Goal: Information Seeking & Learning: Learn about a topic

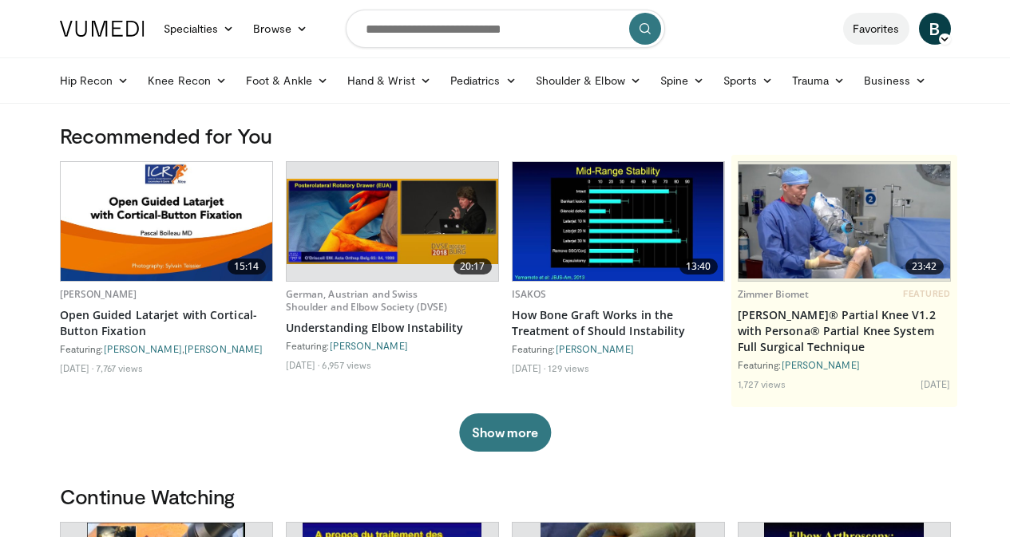
click at [904, 29] on link "Favorites" at bounding box center [876, 29] width 66 height 32
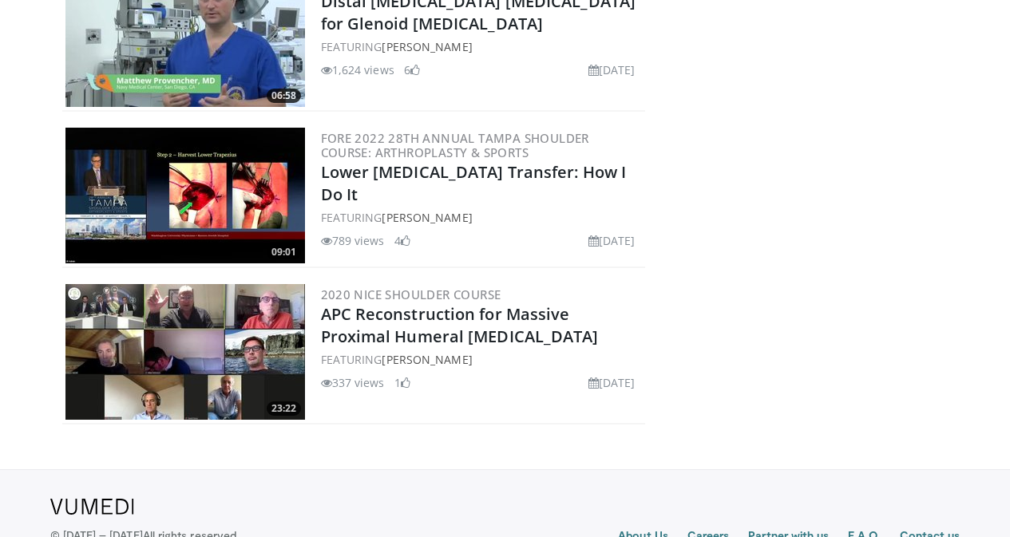
scroll to position [2319, 0]
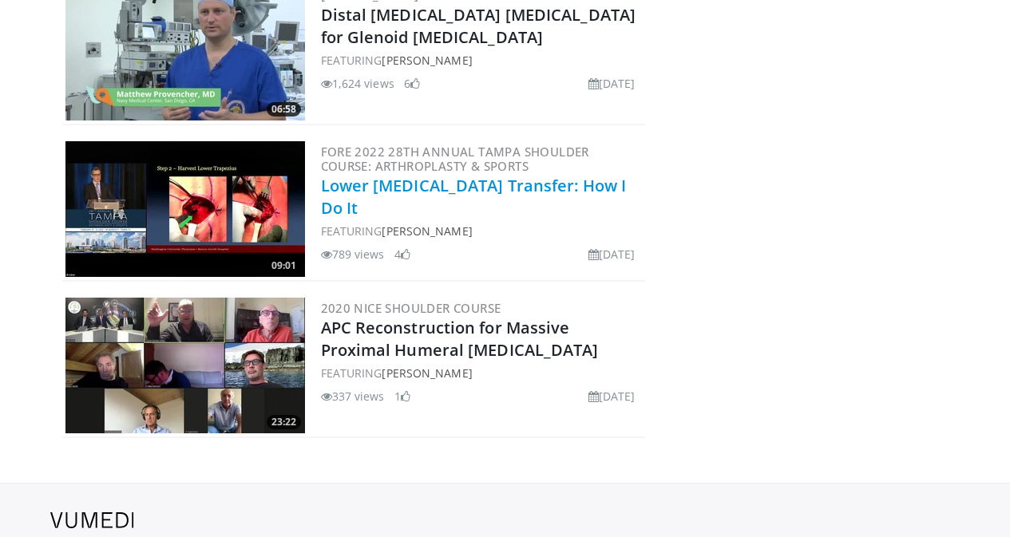
click at [444, 175] on link "Lower [MEDICAL_DATA] Transfer: How I Do It" at bounding box center [474, 197] width 306 height 44
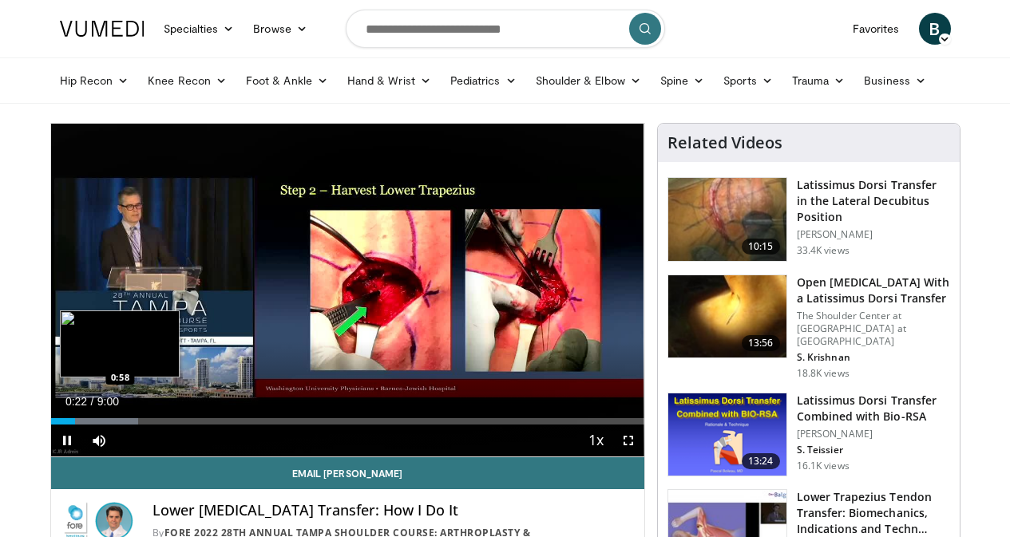
click at [77, 425] on div "Loaded : 14.68% 0:22 0:58" at bounding box center [347, 421] width 593 height 6
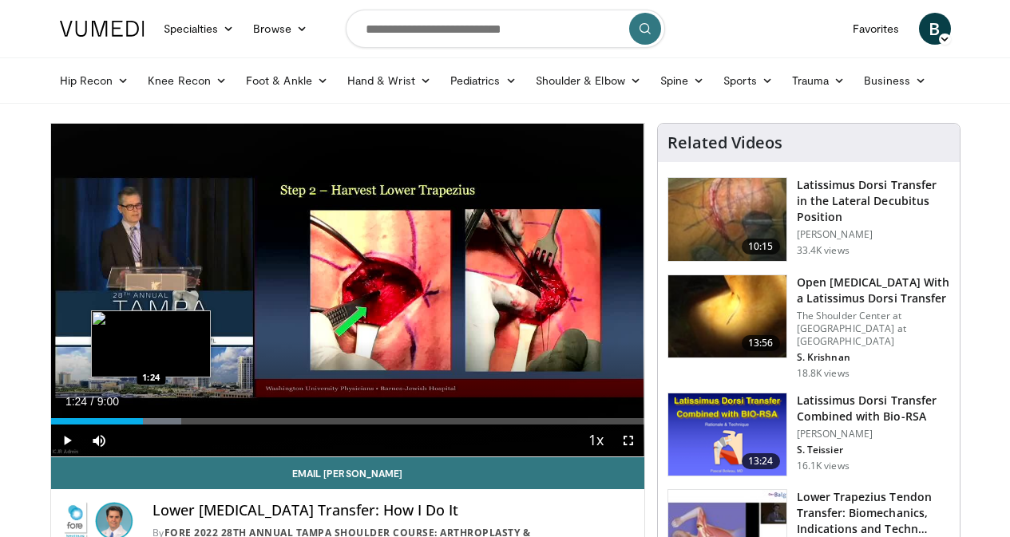
click at [112, 425] on div "Progress Bar" at bounding box center [131, 421] width 101 height 6
click at [132, 425] on div "Progress Bar" at bounding box center [162, 421] width 103 height 6
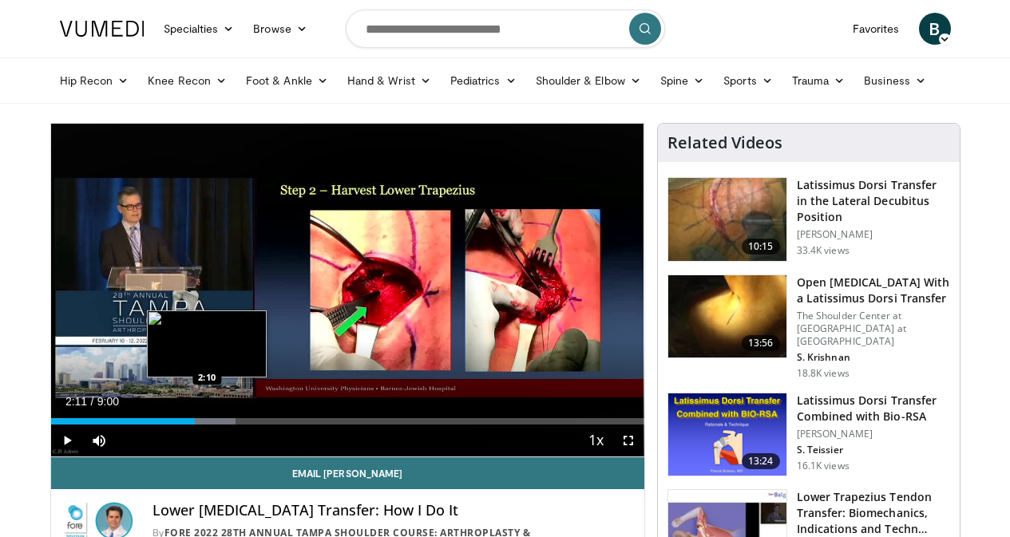
click at [168, 425] on div "Progress Bar" at bounding box center [183, 421] width 105 height 6
click at [189, 425] on div "Progress Bar" at bounding box center [215, 421] width 105 height 6
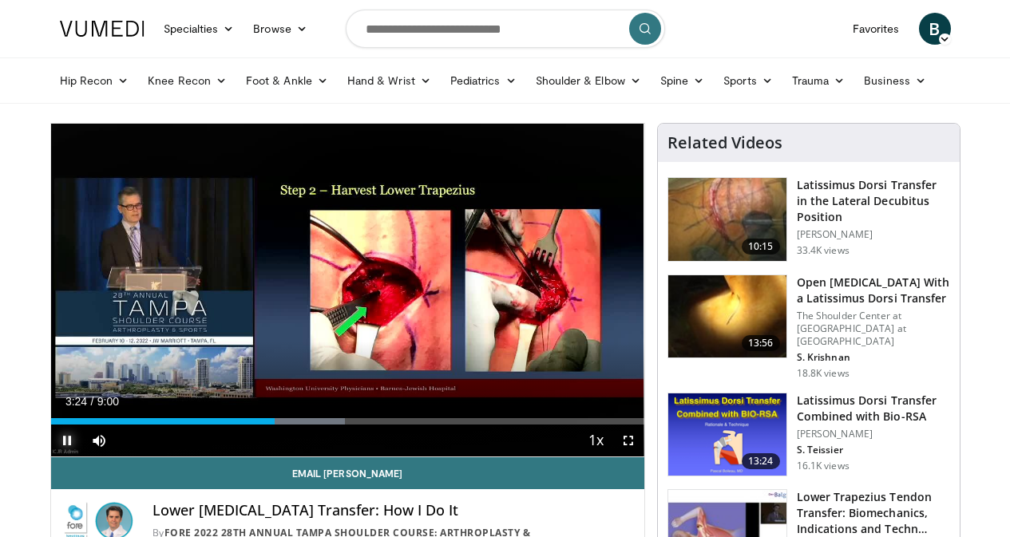
click at [51, 457] on span "Video Player" at bounding box center [67, 441] width 32 height 32
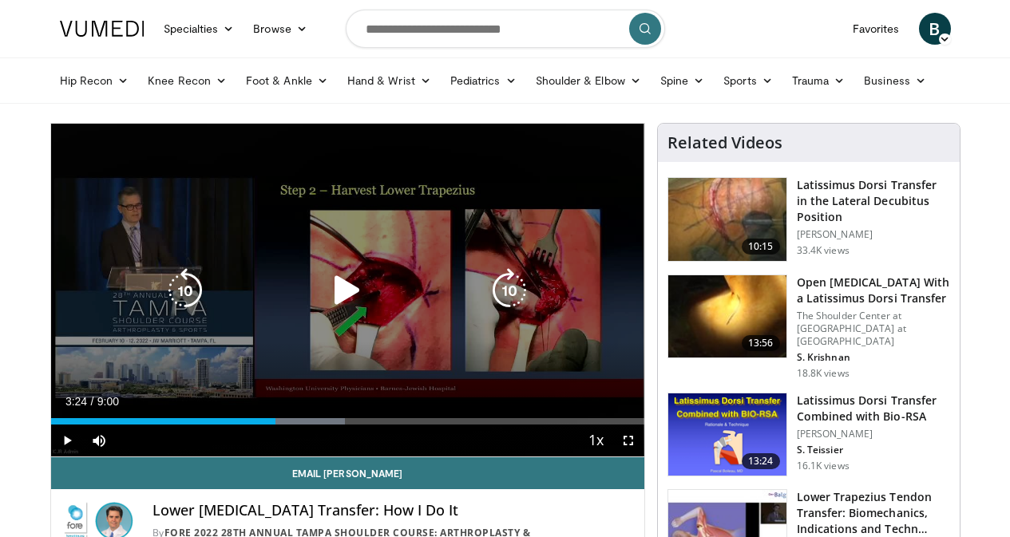
click at [333, 303] on icon "Video Player" at bounding box center [347, 290] width 45 height 45
click at [330, 310] on icon "Video Player" at bounding box center [347, 290] width 45 height 45
click at [330, 310] on div "10 seconds Tap to unmute" at bounding box center [347, 290] width 593 height 333
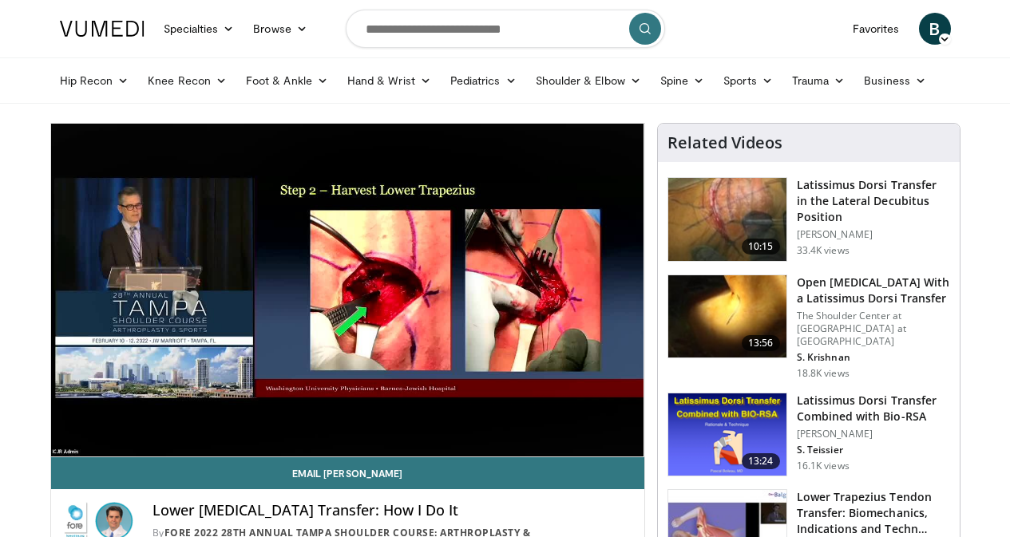
click at [831, 367] on p "18.8K views" at bounding box center [823, 373] width 53 height 13
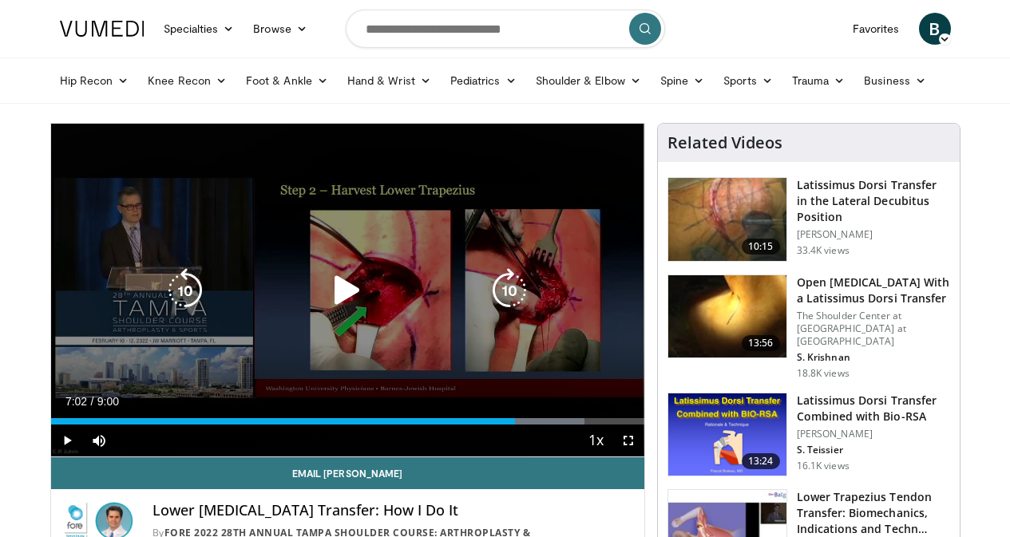
click at [330, 299] on icon "Video Player" at bounding box center [347, 290] width 45 height 45
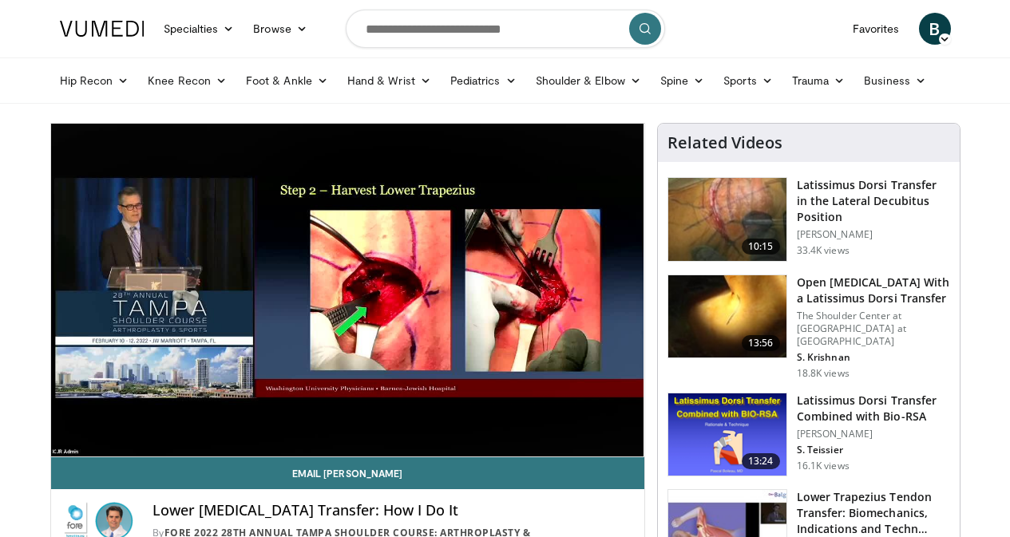
click at [960, 89] on ul "Hip Recon Hip Arthroplasty Revision Hip Arthroplasty Hip Preservation Knee Reco…" at bounding box center [505, 80] width 910 height 45
click at [548, 101] on ul "Hip Recon Hip Arthroplasty Revision Hip Arthroplasty Hip Preservation Knee Reco…" at bounding box center [505, 80] width 910 height 45
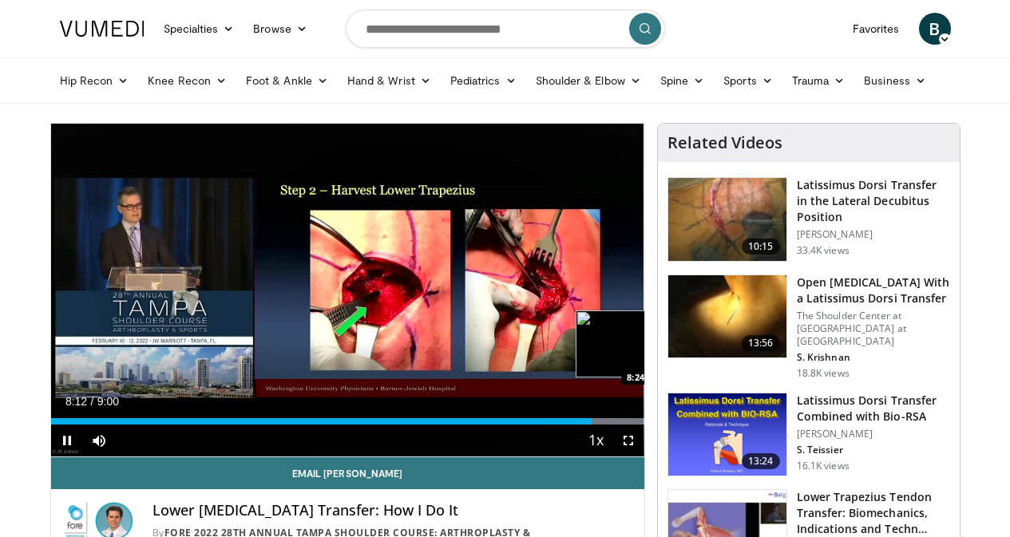
click at [615, 425] on div "Progress Bar" at bounding box center [592, 421] width 104 height 6
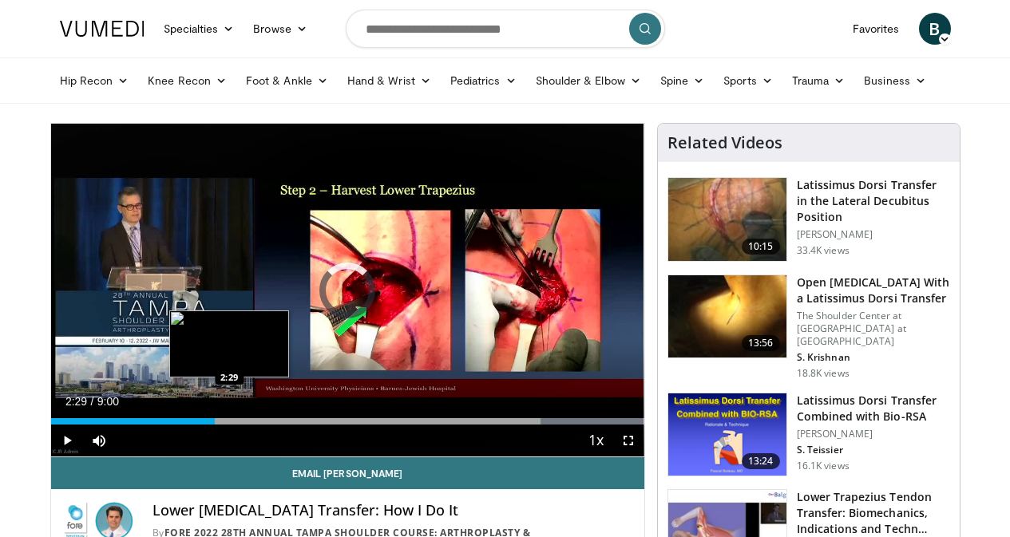
click at [189, 425] on div "Loaded : 100.00% 2:29 2:29" at bounding box center [347, 421] width 593 height 6
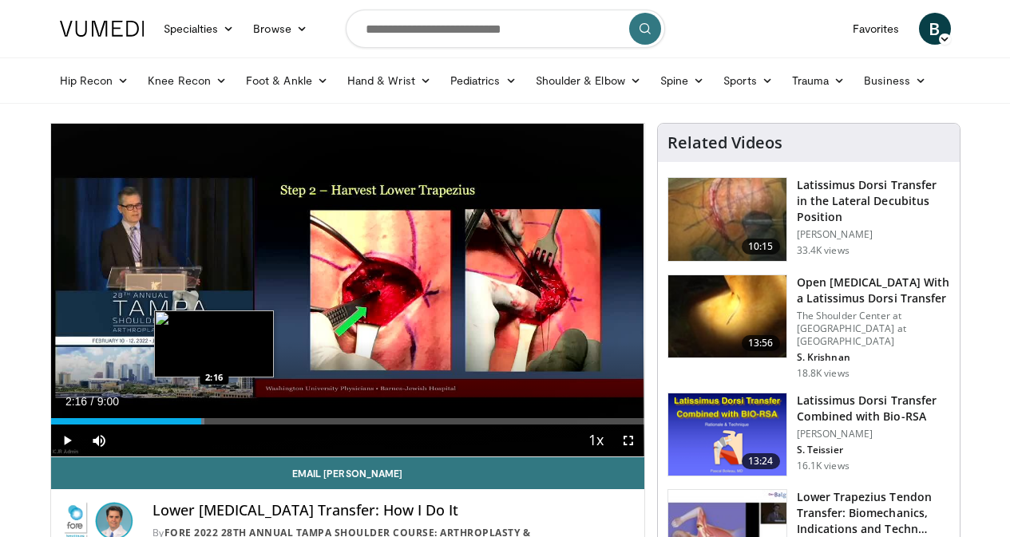
click at [174, 425] on div "Loaded : 25.93% 2:16 2:16" at bounding box center [347, 416] width 593 height 15
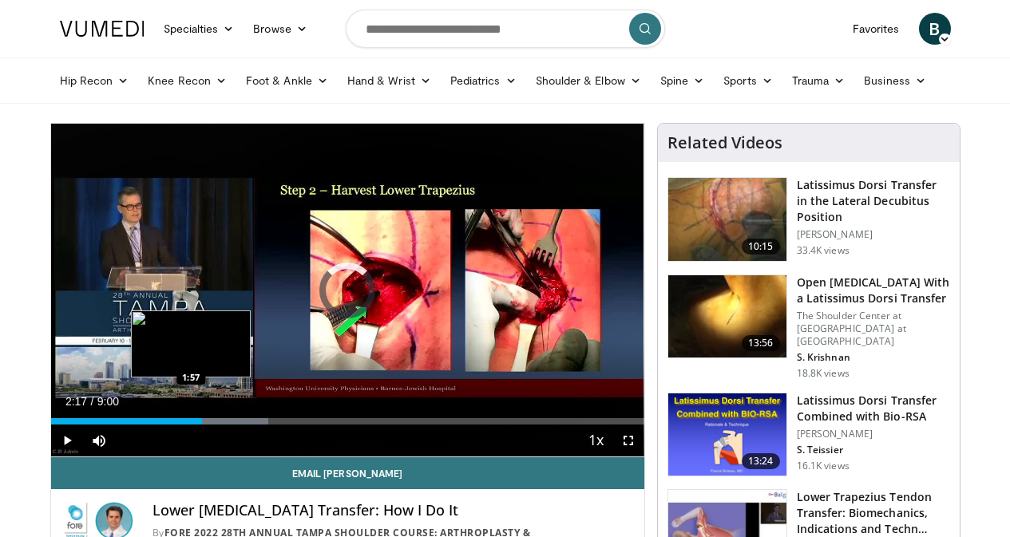
click at [151, 425] on div "Loaded : 36.73% 2:17 1:57" at bounding box center [347, 416] width 593 height 15
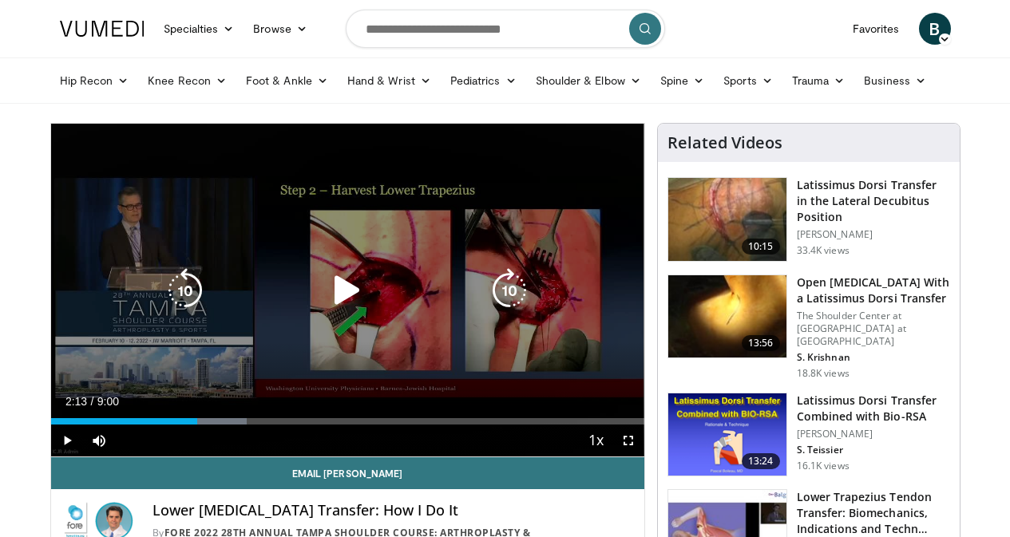
click at [172, 425] on div "Progress Bar" at bounding box center [209, 421] width 75 height 6
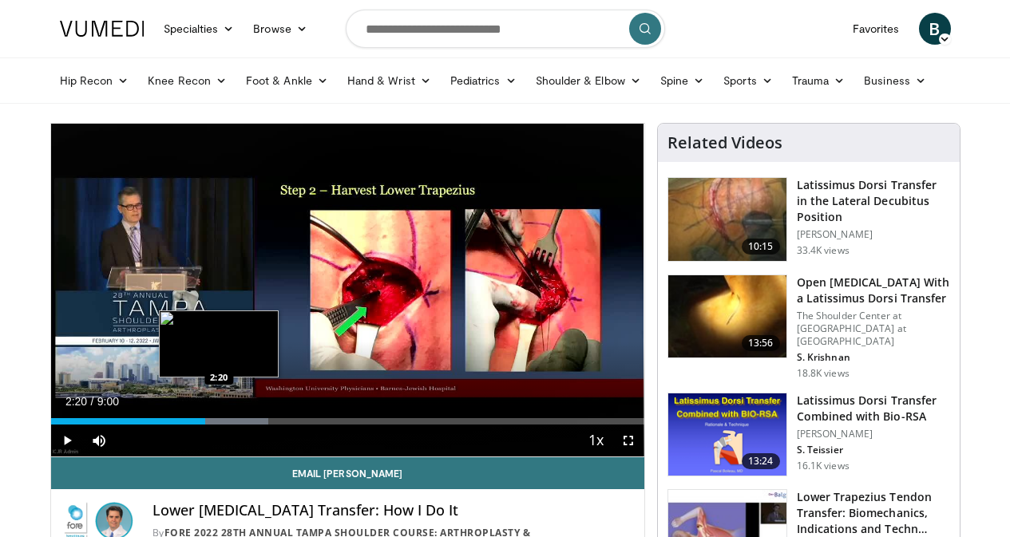
click at [179, 425] on div "Progress Bar" at bounding box center [220, 421] width 97 height 6
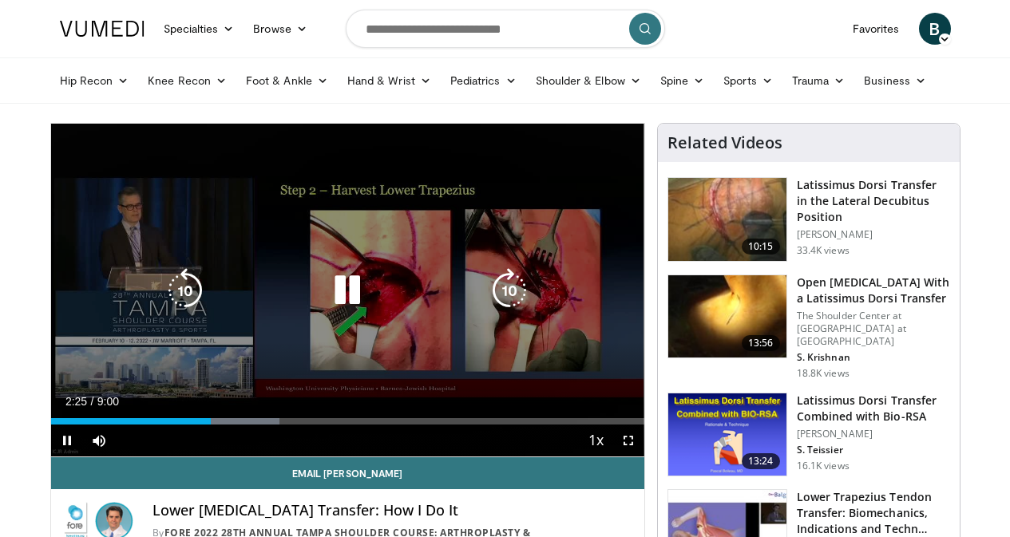
click at [508, 303] on icon "Video Player" at bounding box center [509, 290] width 45 height 45
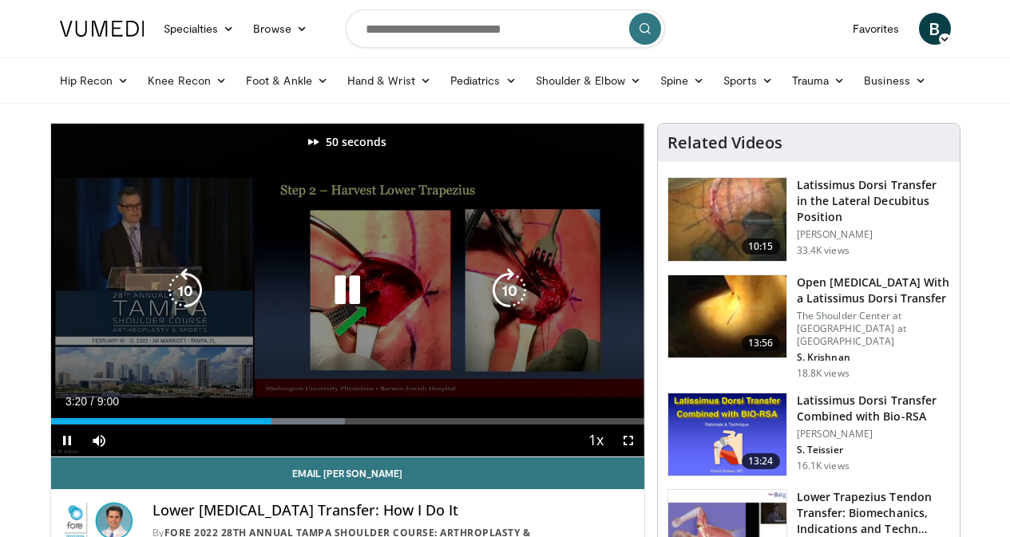
click at [508, 303] on icon "Video Player" at bounding box center [509, 290] width 45 height 45
click at [512, 303] on icon "Video Player" at bounding box center [509, 290] width 45 height 45
click at [163, 309] on icon "Video Player" at bounding box center [185, 290] width 45 height 45
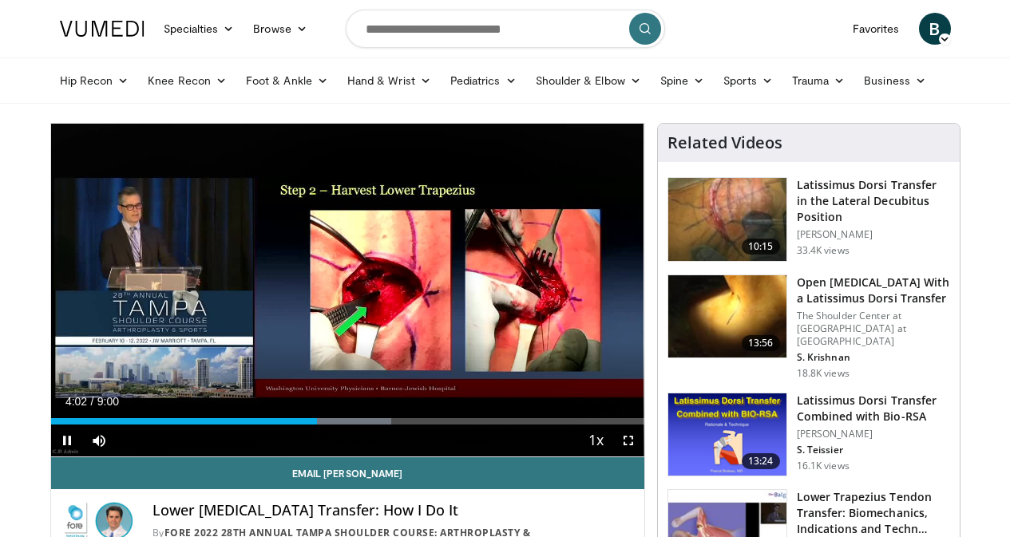
click at [156, 309] on div "10 seconds Tap to unmute" at bounding box center [347, 290] width 593 height 333
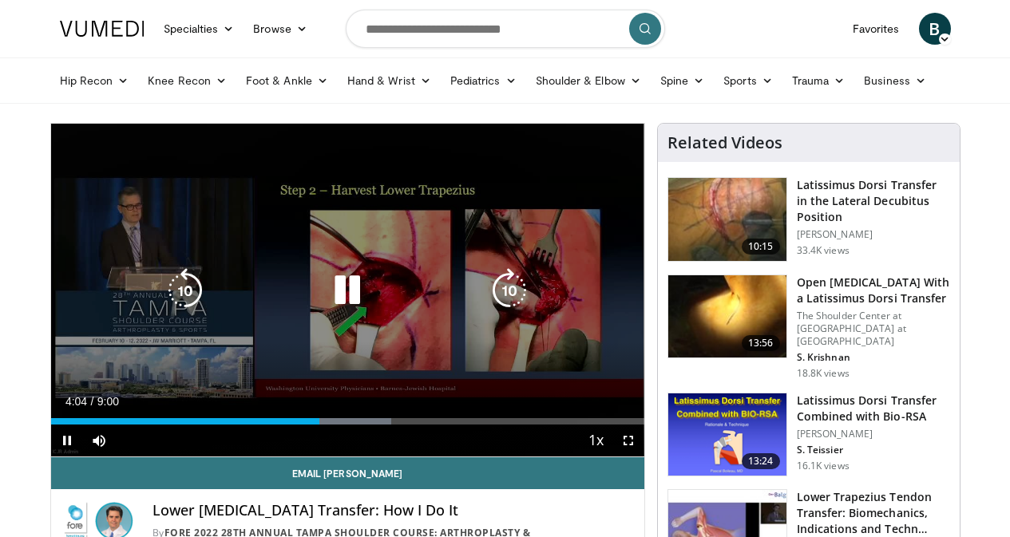
click at [163, 297] on icon "Video Player" at bounding box center [185, 290] width 45 height 45
click at [330, 313] on icon "Video Player" at bounding box center [347, 290] width 45 height 45
click at [327, 302] on icon "Video Player" at bounding box center [347, 290] width 45 height 45
click at [325, 303] on icon "Video Player" at bounding box center [347, 290] width 45 height 45
click at [163, 295] on icon "Video Player" at bounding box center [185, 290] width 45 height 45
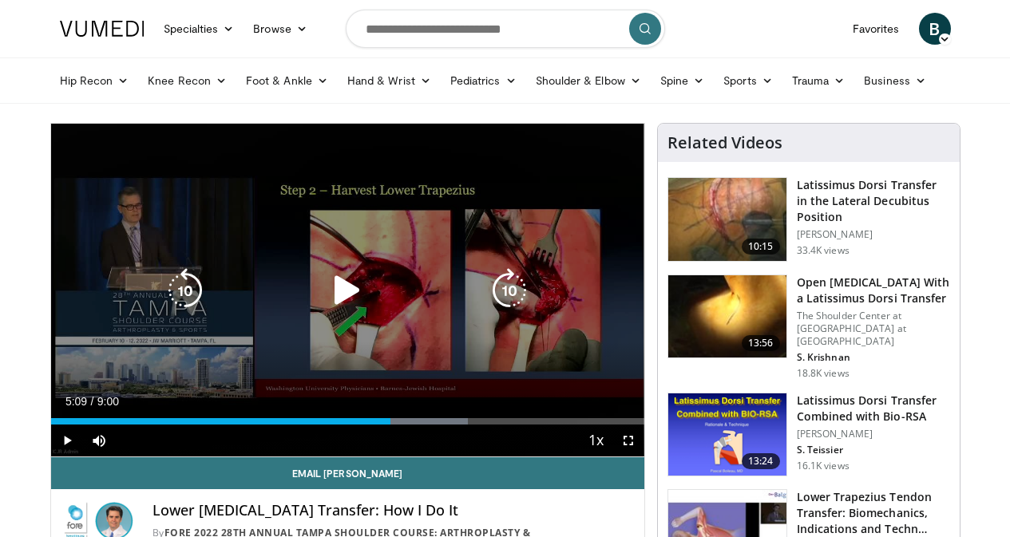
click at [333, 303] on icon "Video Player" at bounding box center [347, 290] width 45 height 45
click at [163, 294] on icon "Video Player" at bounding box center [185, 290] width 45 height 45
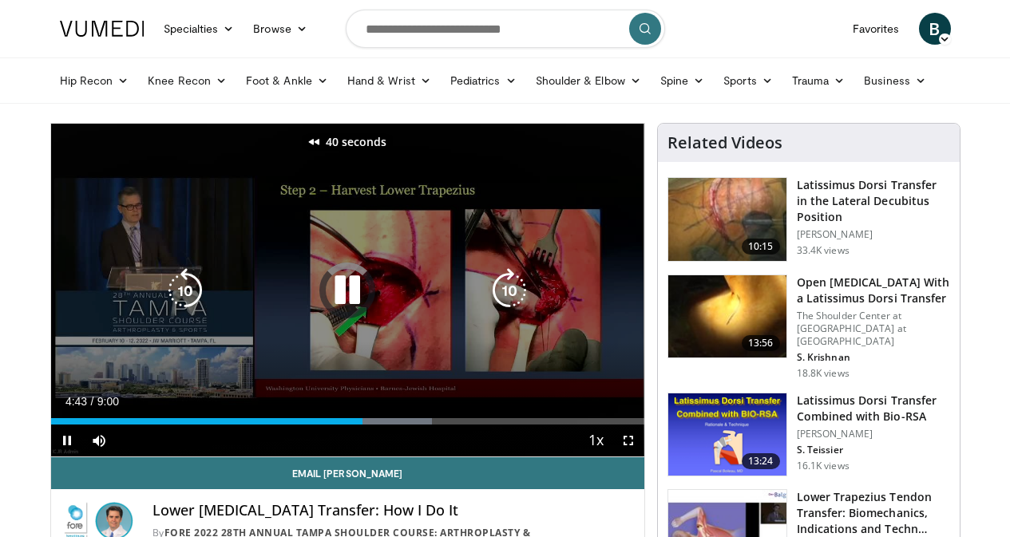
click at [163, 294] on icon "Video Player" at bounding box center [185, 290] width 45 height 45
click at [163, 296] on icon "Video Player" at bounding box center [185, 290] width 45 height 45
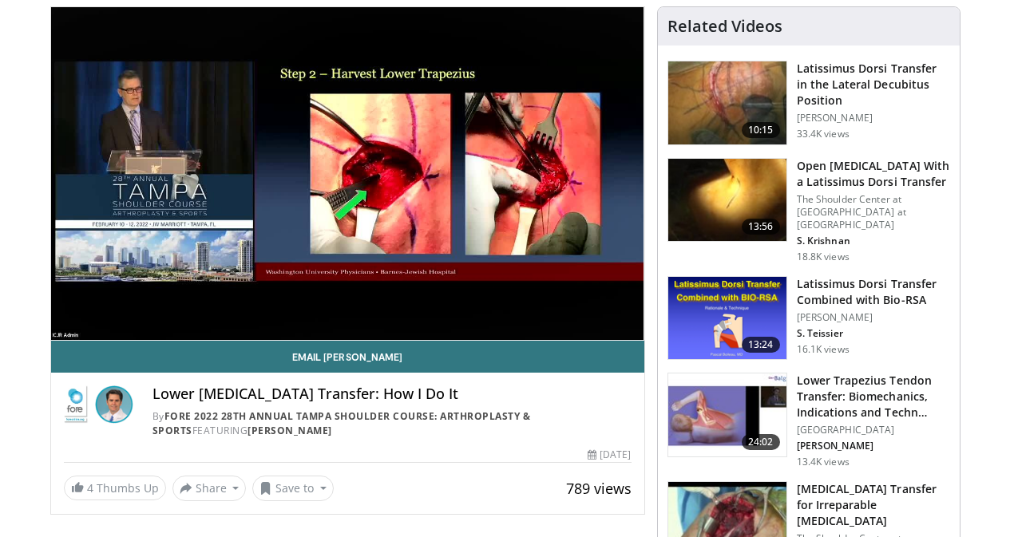
scroll to position [198, 0]
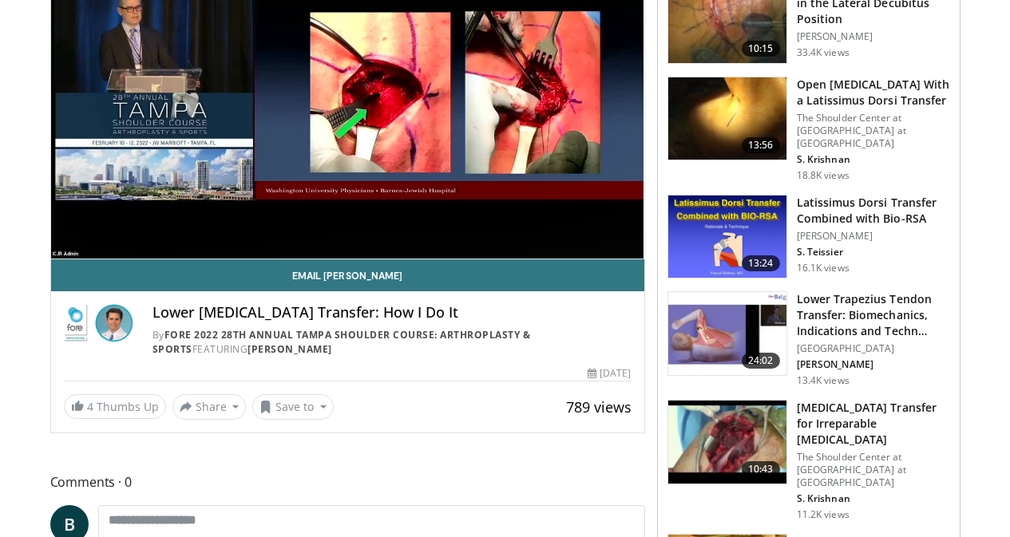
click at [738, 303] on img at bounding box center [727, 333] width 118 height 83
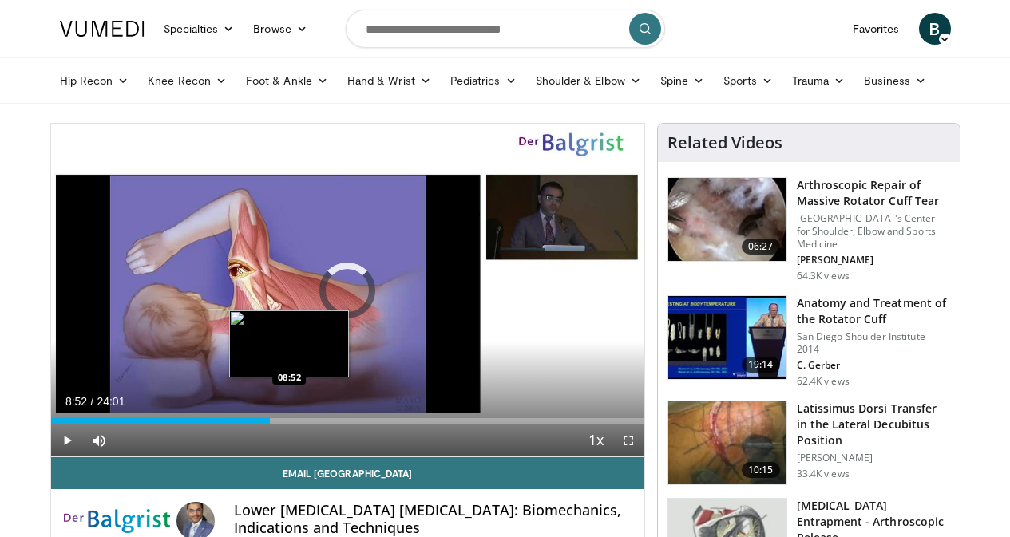
click at [249, 425] on div "Loaded : 2.77% 08:52 08:52" at bounding box center [347, 421] width 593 height 6
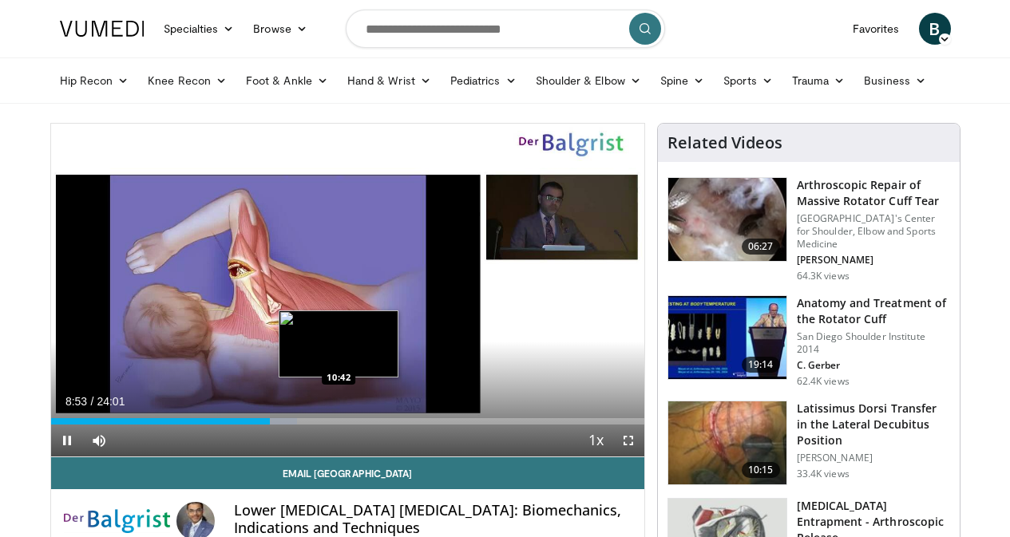
click at [299, 425] on div "Loaded : 41.56% 08:53 10:42" at bounding box center [347, 416] width 593 height 15
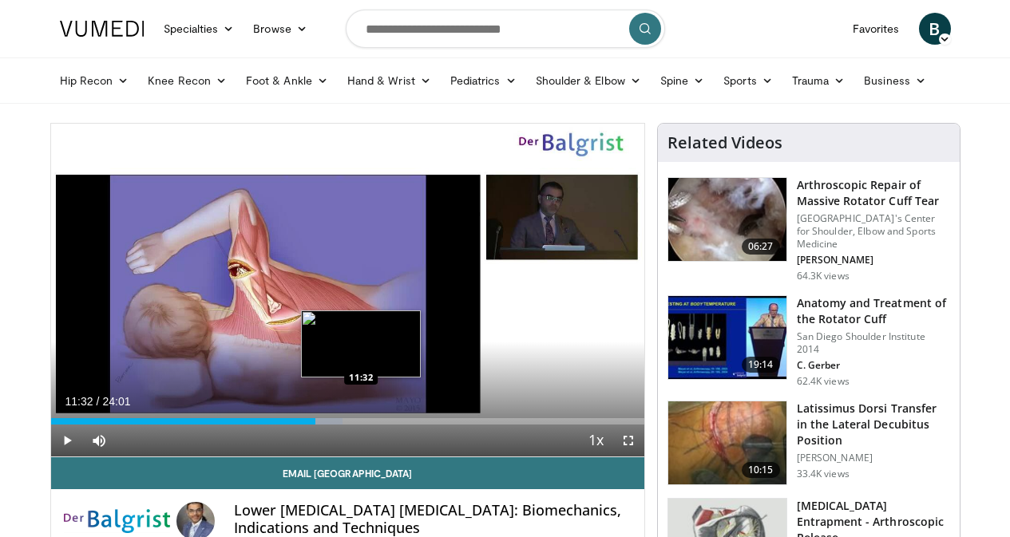
click at [321, 425] on div "Loaded : 49.18% 11:32 11:32" at bounding box center [347, 416] width 593 height 15
click at [356, 425] on div "Loaded : 52.64% 11:34 12:43" at bounding box center [347, 421] width 593 height 6
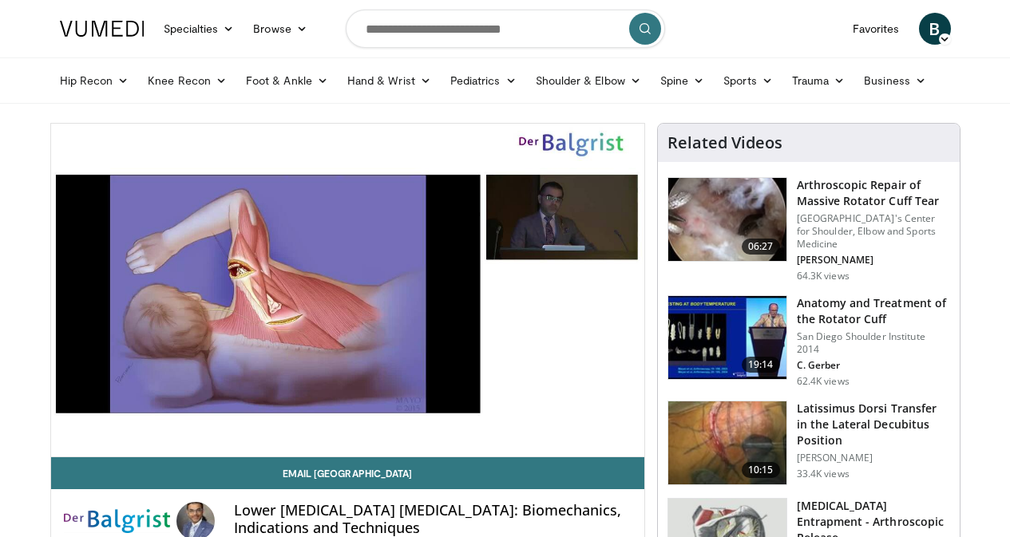
click at [397, 452] on video-js "**********" at bounding box center [347, 291] width 593 height 334
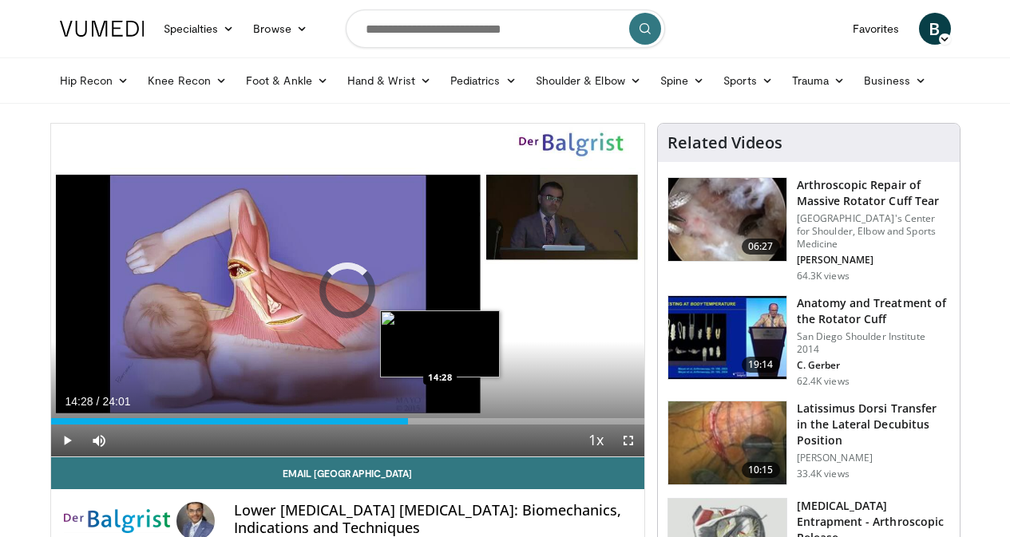
click at [400, 425] on div "Loaded : 0.00% 14:28 14:28" at bounding box center [347, 416] width 593 height 15
click at [394, 425] on div "17:02" at bounding box center [261, 421] width 421 height 6
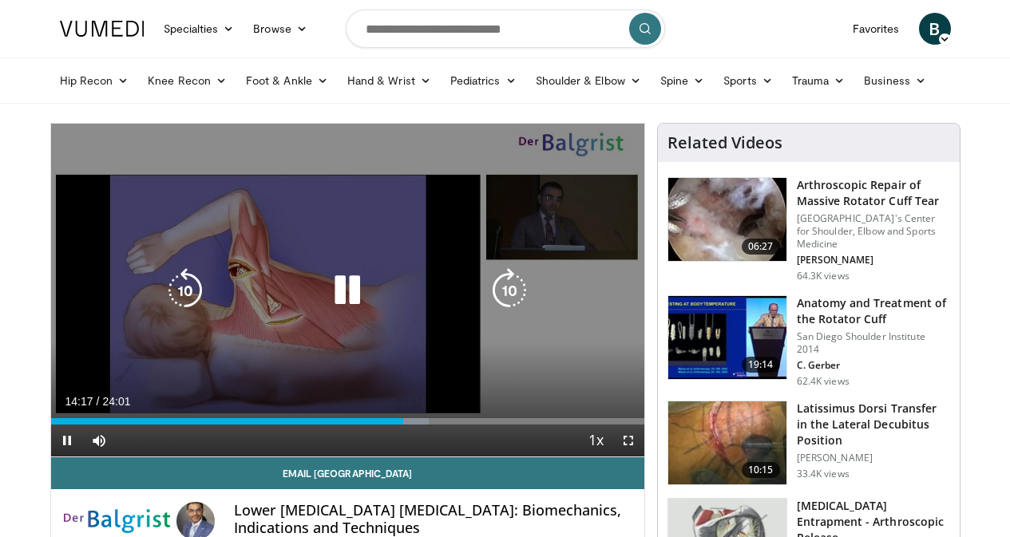
click at [163, 303] on icon "Video Player" at bounding box center [185, 290] width 45 height 45
click at [325, 303] on icon "Video Player" at bounding box center [347, 290] width 45 height 45
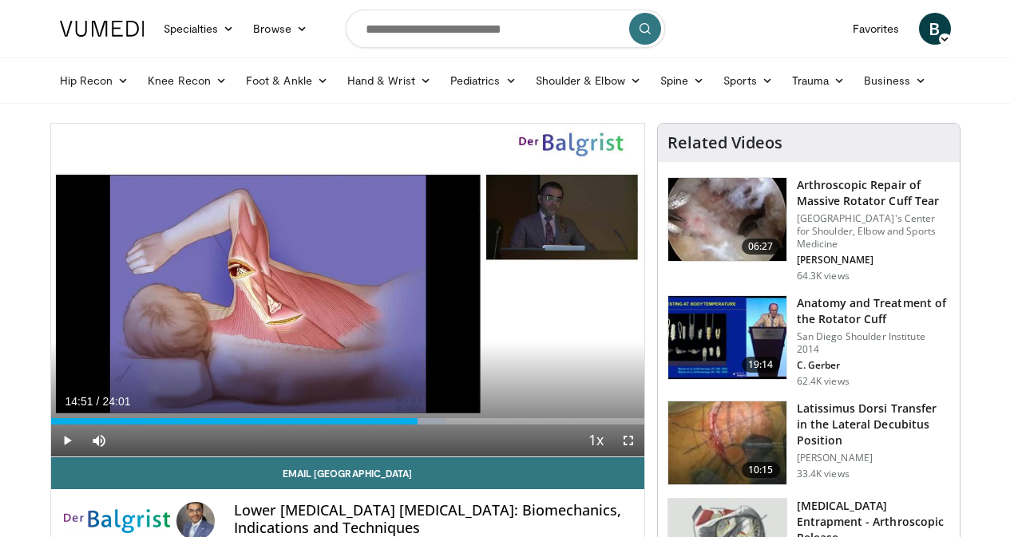
click at [321, 303] on div "10 seconds Tap to unmute" at bounding box center [347, 290] width 593 height 333
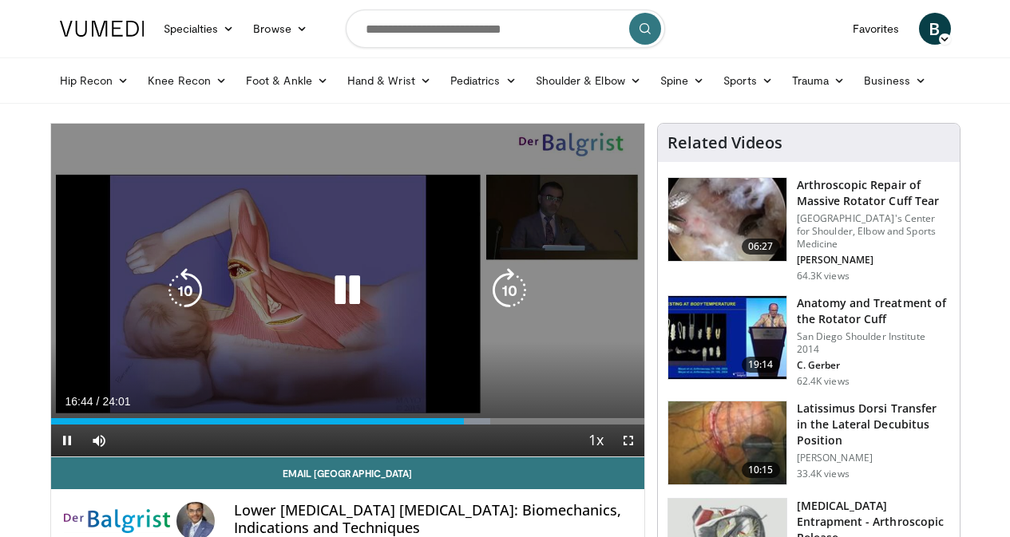
click at [514, 298] on icon "Video Player" at bounding box center [509, 290] width 45 height 45
click at [163, 299] on icon "Video Player" at bounding box center [185, 290] width 45 height 45
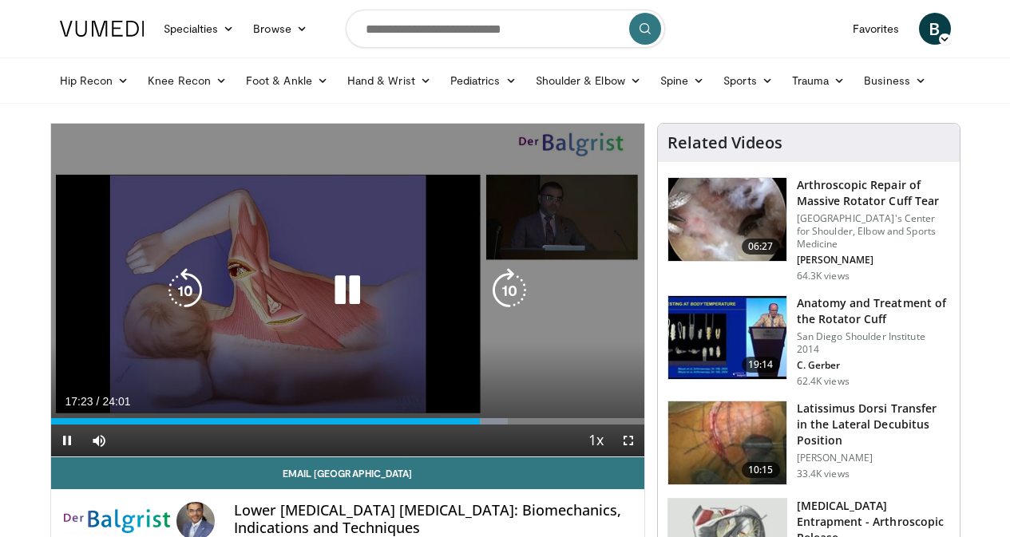
click at [518, 293] on icon "Video Player" at bounding box center [509, 290] width 45 height 45
click at [163, 297] on icon "Video Player" at bounding box center [185, 290] width 45 height 45
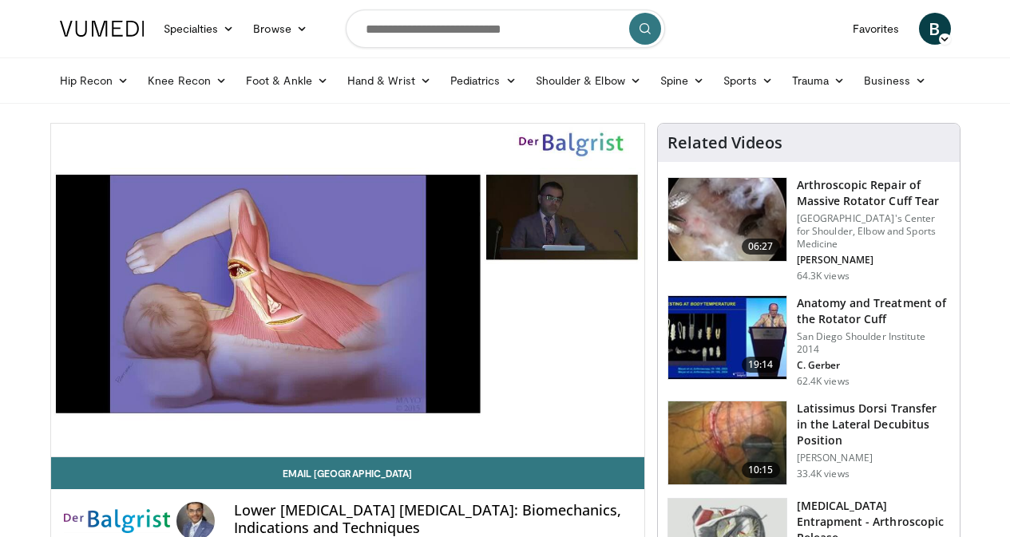
click at [544, 363] on div "10 seconds Tap to unmute" at bounding box center [347, 290] width 593 height 333
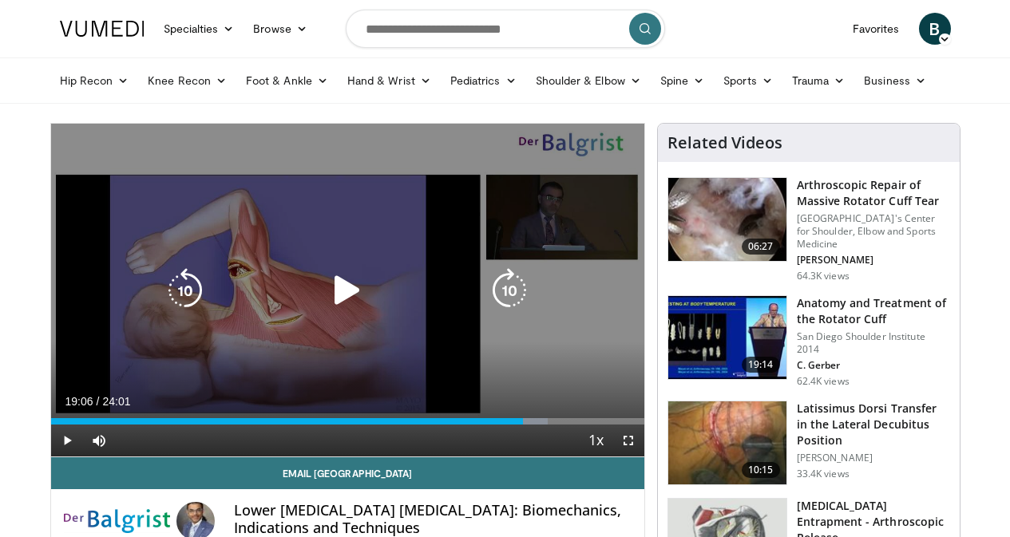
click at [325, 303] on icon "Video Player" at bounding box center [347, 290] width 45 height 45
click at [336, 301] on icon "Video Player" at bounding box center [347, 290] width 45 height 45
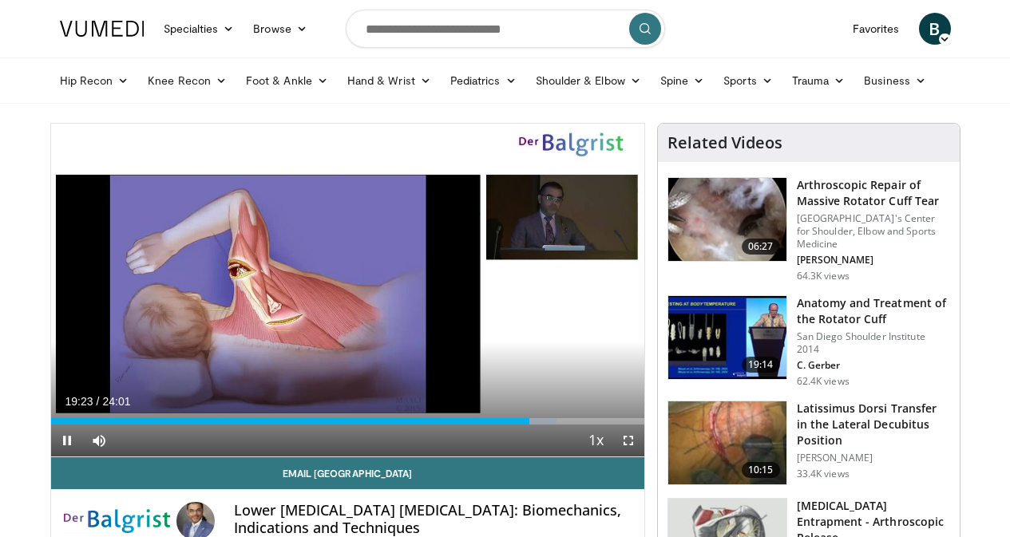
click at [336, 301] on div "10 seconds Tap to unmute" at bounding box center [347, 290] width 593 height 333
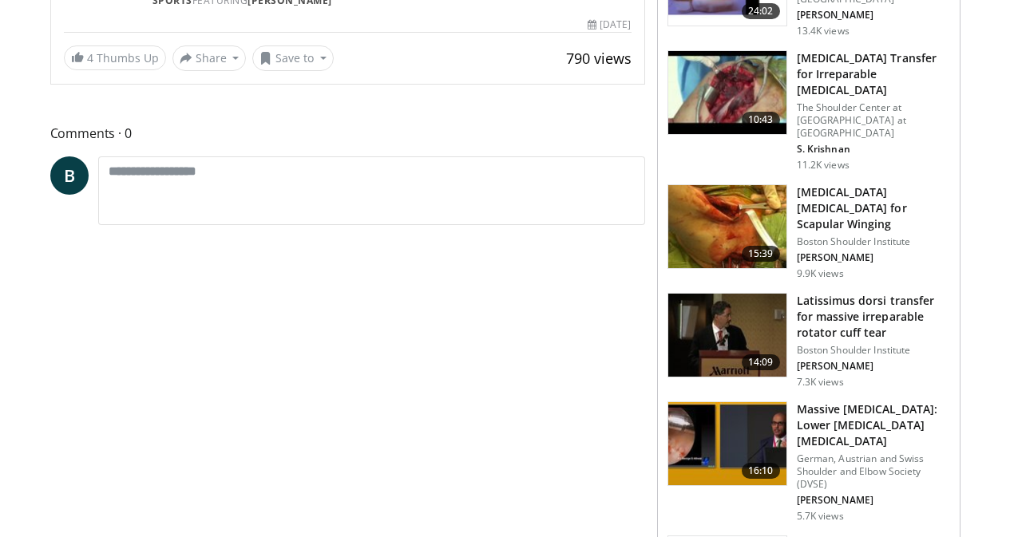
scroll to position [198, 0]
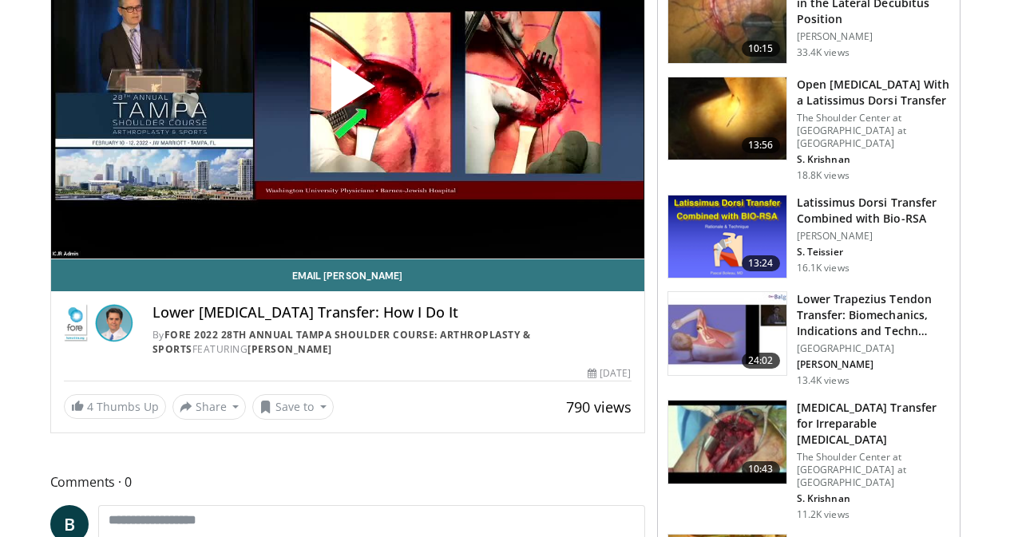
click at [347, 93] on span "Video Player" at bounding box center [347, 93] width 0 height 0
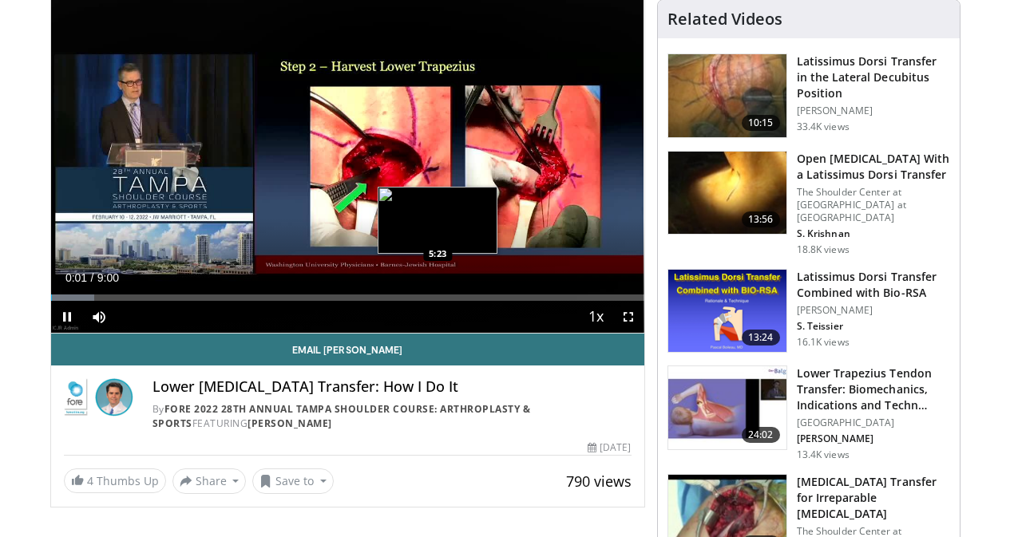
click at [397, 301] on div "Loaded : 7.33% 0:01 5:23" at bounding box center [347, 298] width 593 height 6
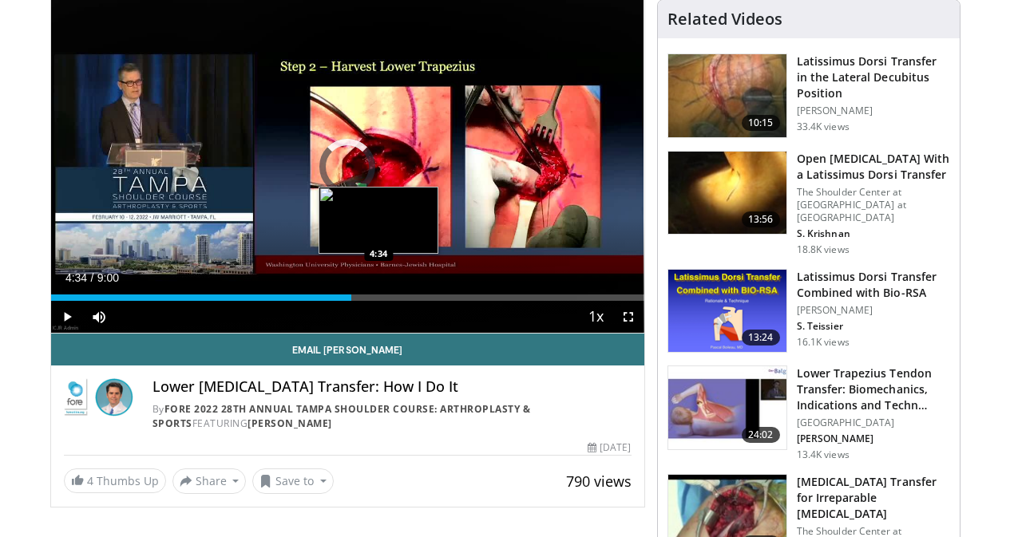
click at [338, 301] on div "4:34" at bounding box center [201, 298] width 301 height 6
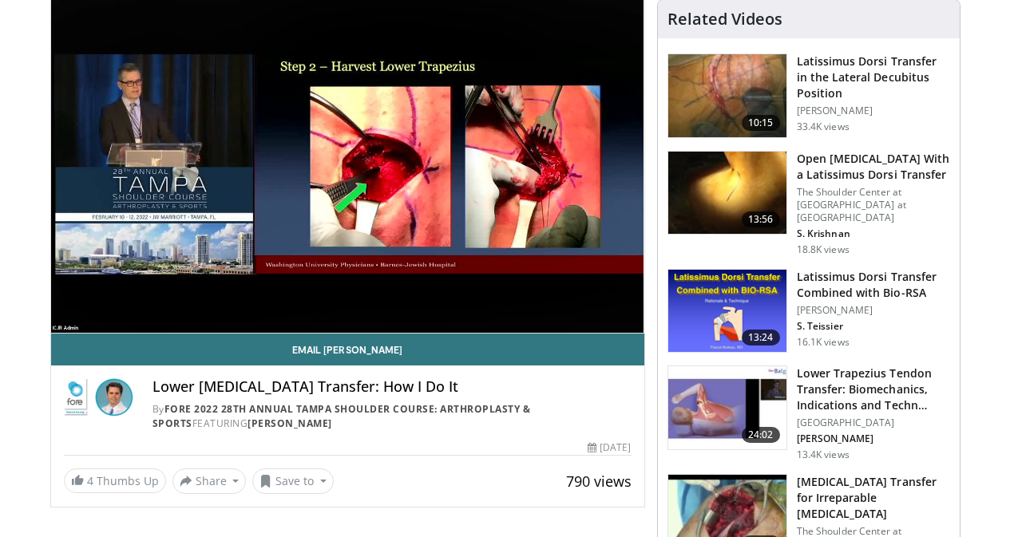
click at [298, 323] on video-js "**********" at bounding box center [347, 167] width 593 height 334
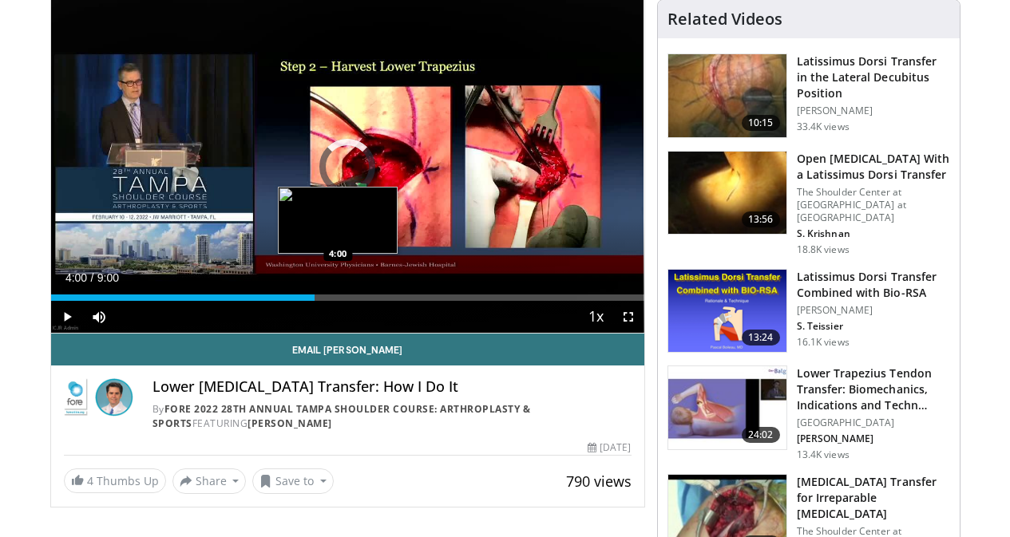
click at [298, 301] on div "Loaded : 0.00% 4:00 4:00" at bounding box center [347, 293] width 593 height 15
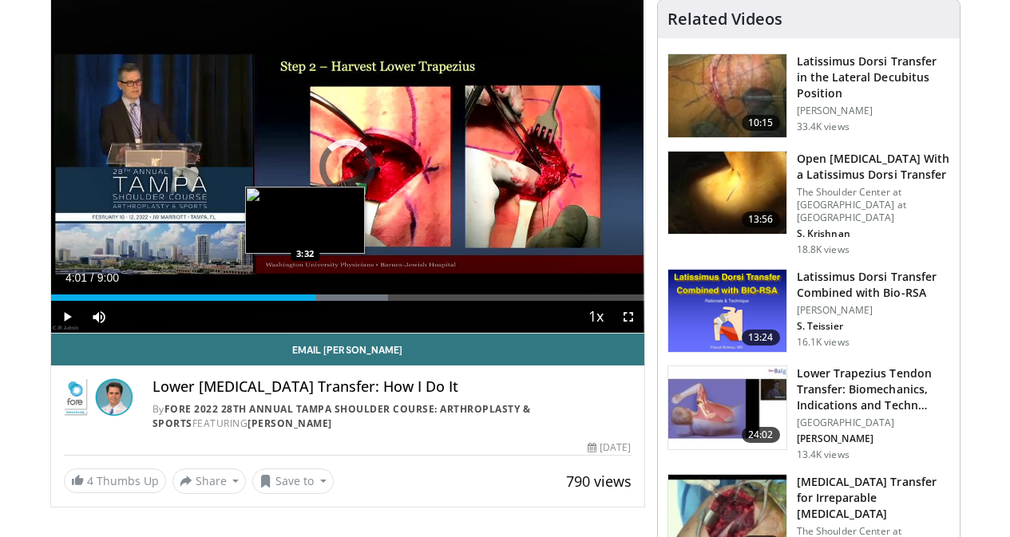
click at [265, 301] on div "4:01" at bounding box center [184, 298] width 266 height 6
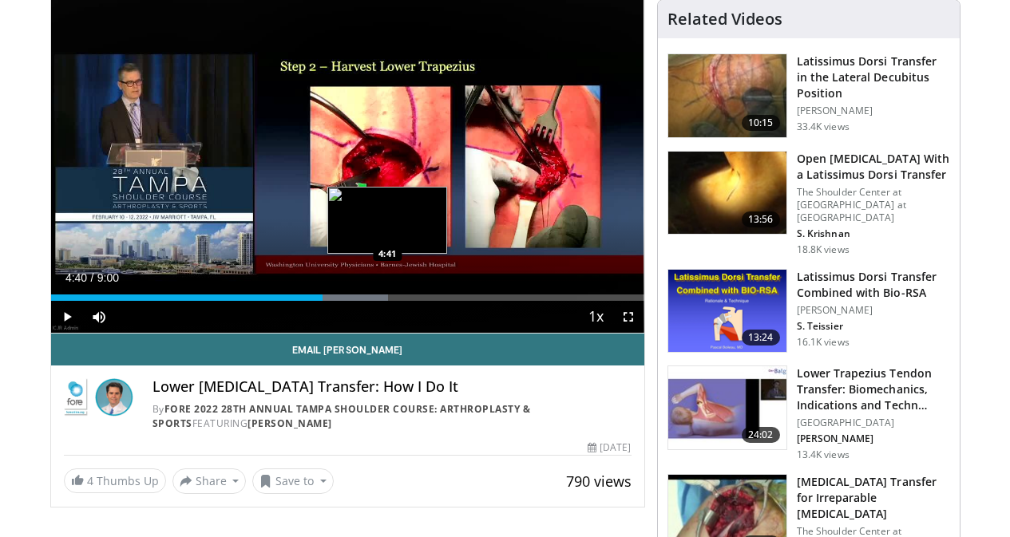
click at [347, 301] on div "Progress Bar" at bounding box center [336, 298] width 106 height 6
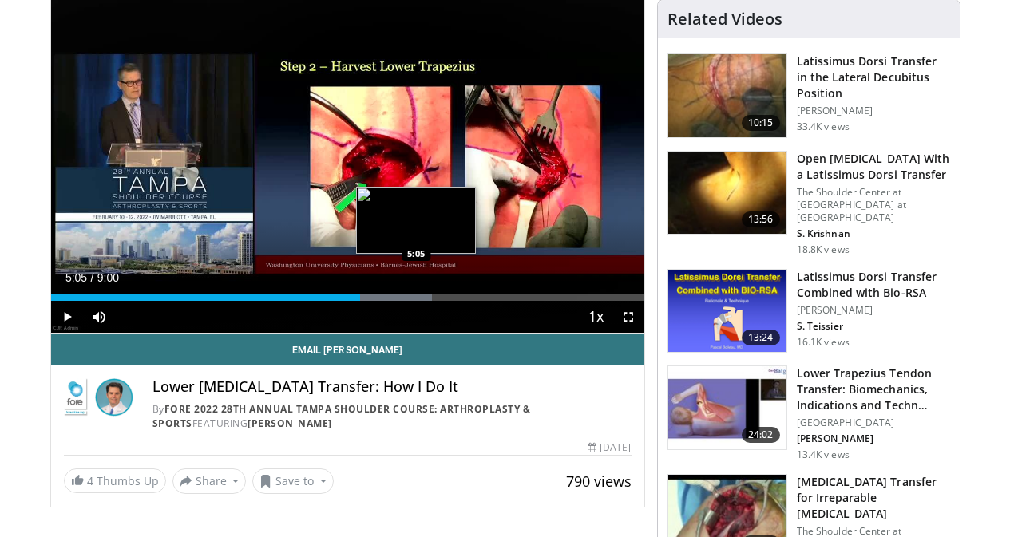
click at [377, 301] on div "Progress Bar" at bounding box center [378, 298] width 105 height 6
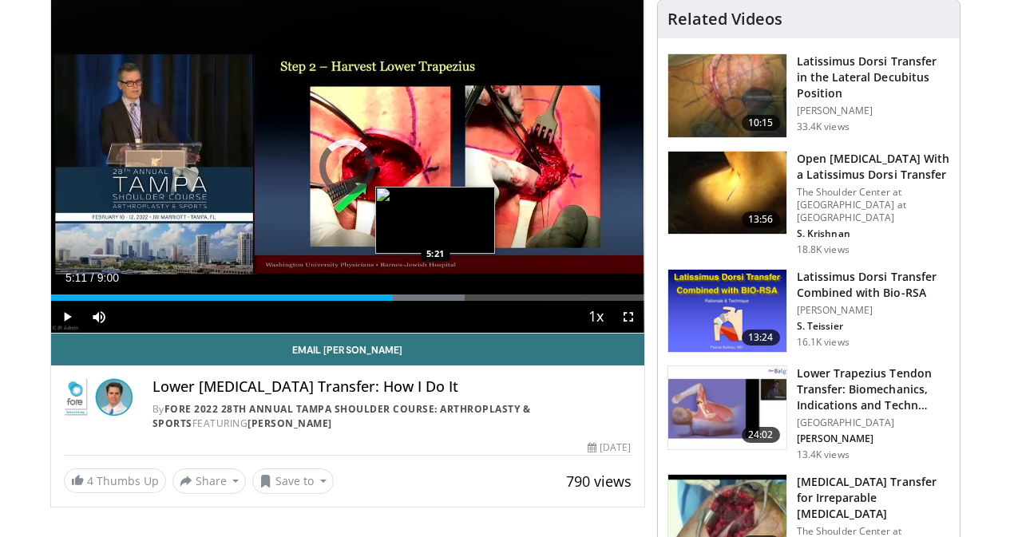
click at [396, 301] on div "Progress Bar" at bounding box center [411, 298] width 105 height 6
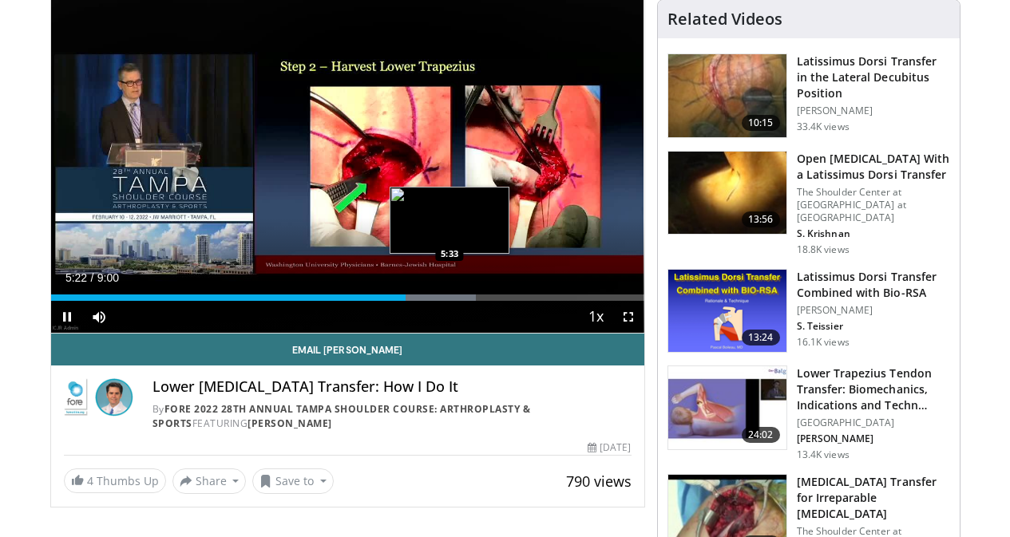
click at [409, 301] on div "Progress Bar" at bounding box center [424, 298] width 104 height 6
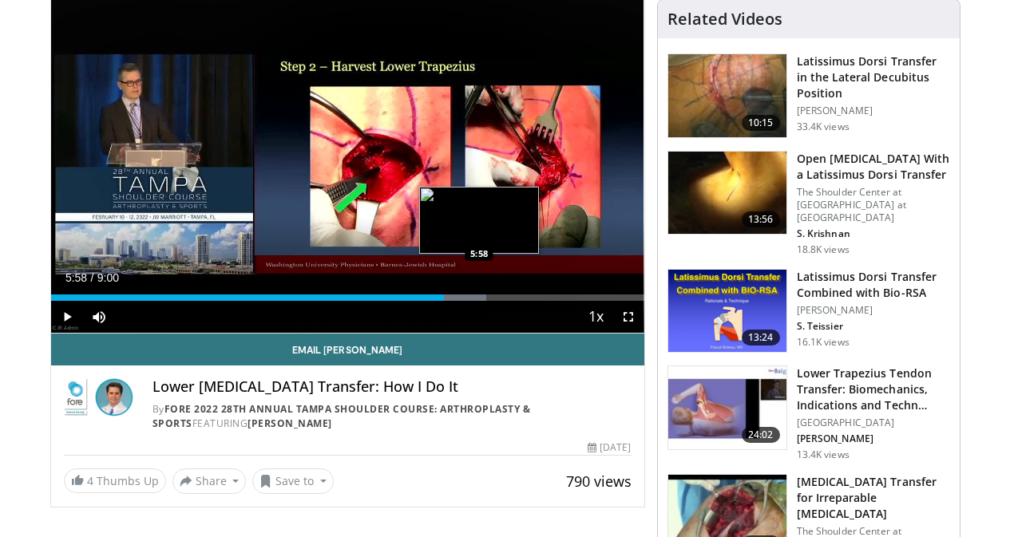
click at [439, 301] on div "Loaded : 73.47% 5:58 5:58" at bounding box center [347, 298] width 593 height 6
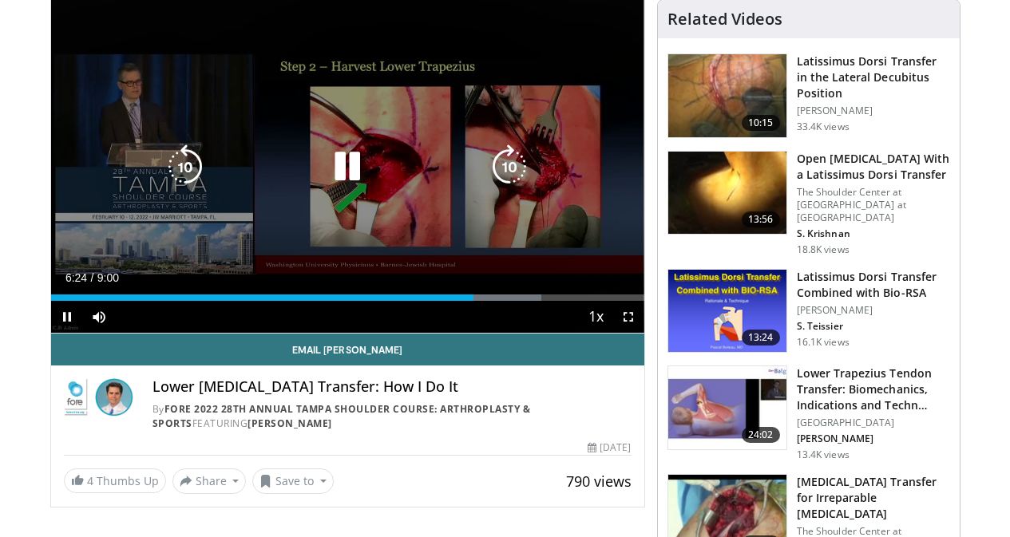
click at [163, 169] on icon "Video Player" at bounding box center [185, 166] width 45 height 45
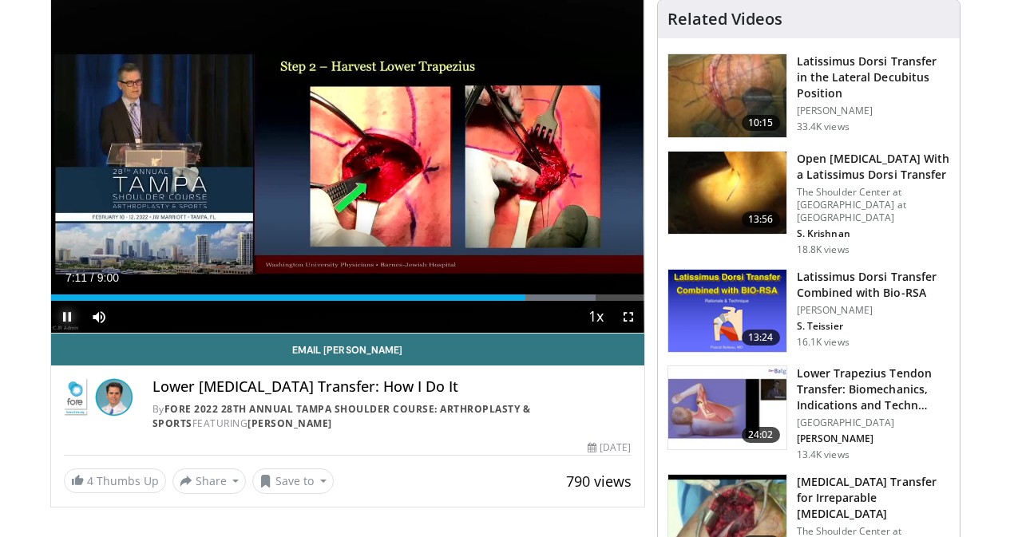
click at [51, 333] on span "Video Player" at bounding box center [67, 317] width 32 height 32
